Goal: Task Accomplishment & Management: Use online tool/utility

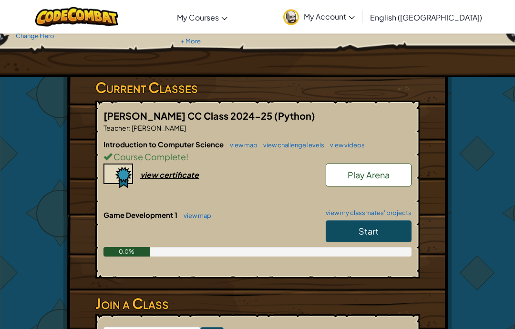
scroll to position [119, 0]
click at [388, 232] on link "Start" at bounding box center [369, 232] width 86 height 22
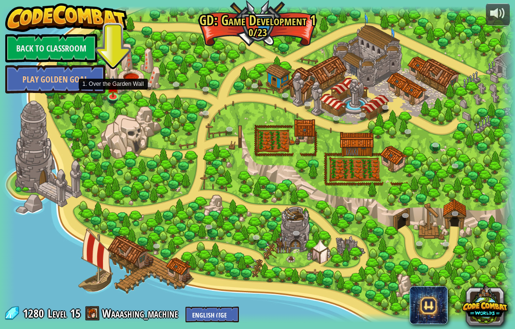
click at [114, 95] on img at bounding box center [112, 87] width 13 height 22
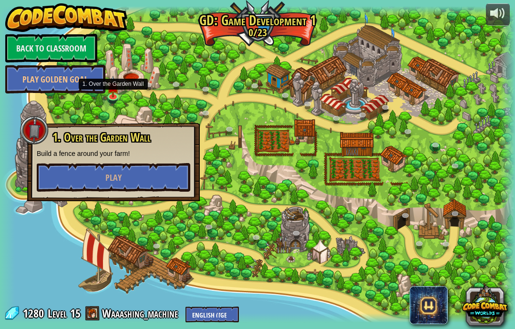
click at [61, 184] on button "Play" at bounding box center [114, 177] width 154 height 29
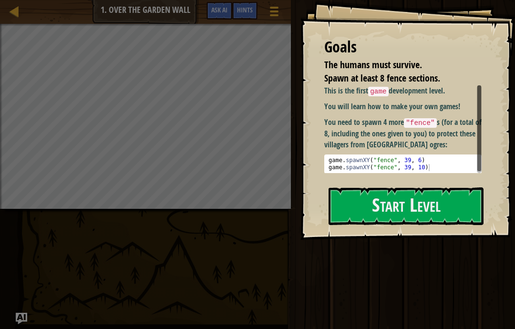
click at [355, 206] on button "Start Level" at bounding box center [406, 207] width 155 height 38
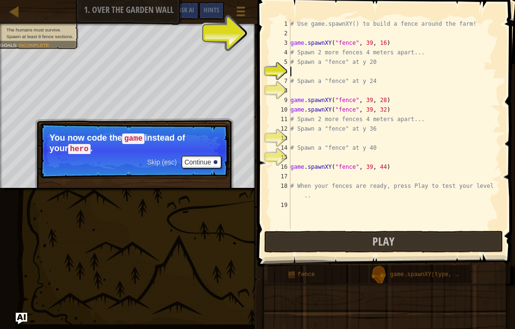
click at [274, 22] on div "1" at bounding box center [281, 24] width 20 height 10
click at [287, 36] on div "2" at bounding box center [281, 34] width 20 height 10
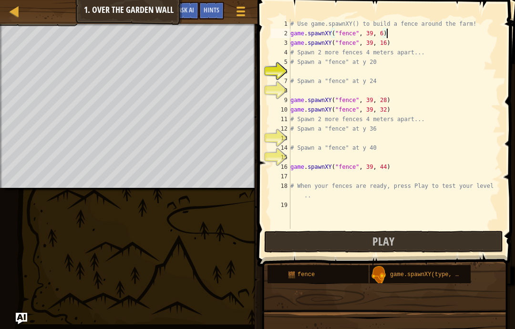
scroll to position [10, 16]
click at [442, 245] on button "Play" at bounding box center [383, 242] width 239 height 22
type textarea "ab20)cde fg"
click at [295, 237] on button "Play" at bounding box center [383, 242] width 239 height 22
